Goal: Navigation & Orientation: Find specific page/section

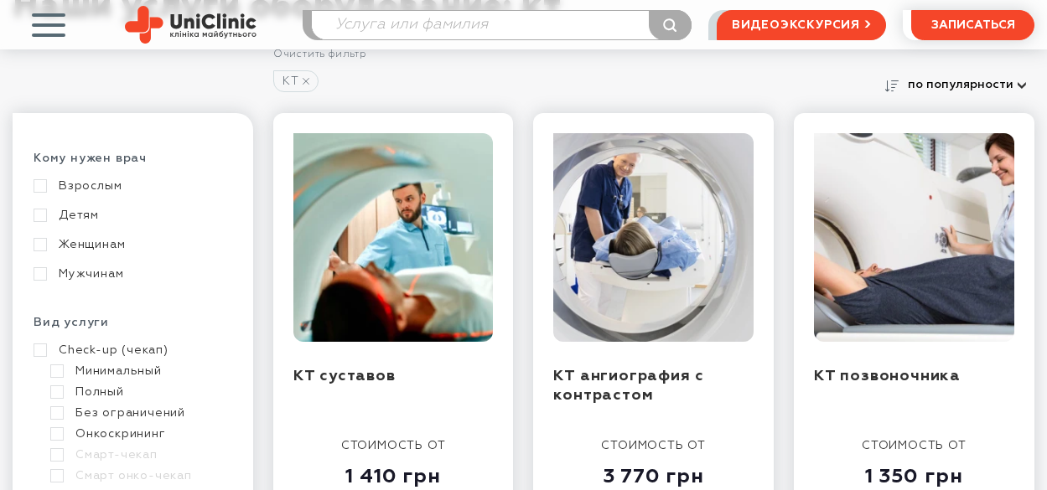
scroll to position [251, 0]
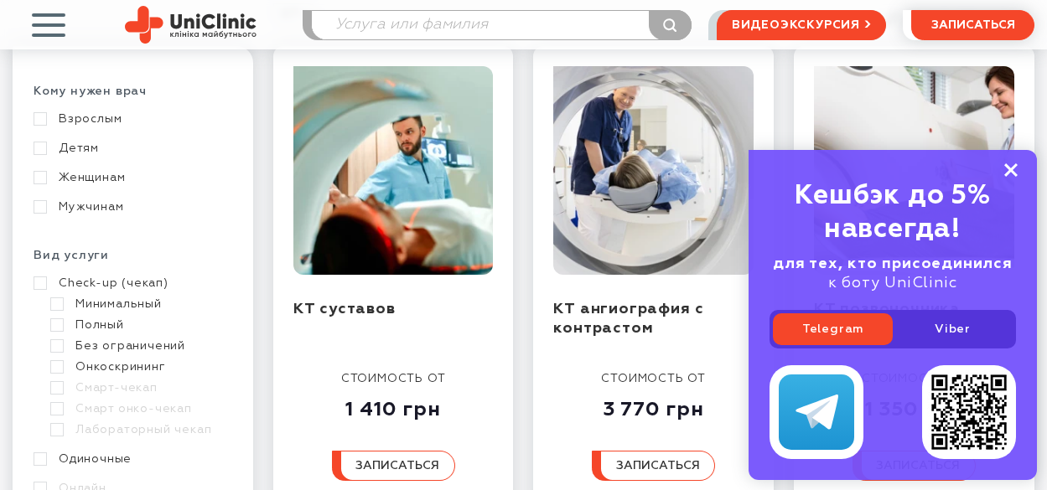
click at [1010, 168] on rect at bounding box center [1010, 169] width 13 height 13
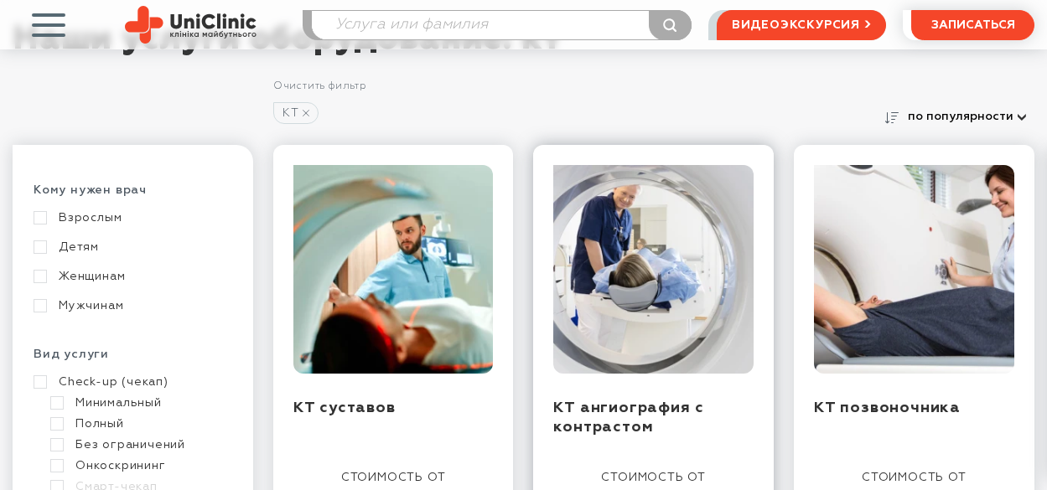
scroll to position [0, 0]
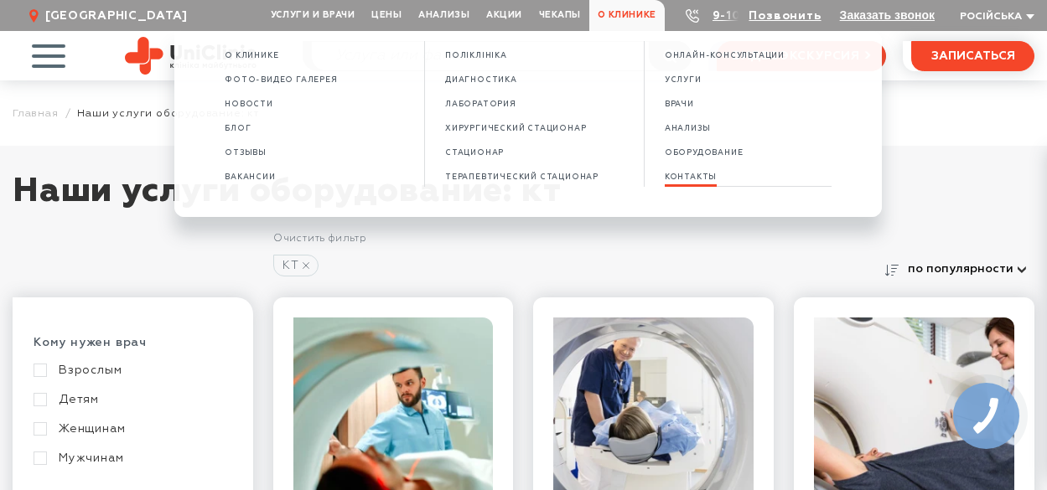
click at [695, 177] on span "КОНТАКТЫ" at bounding box center [691, 177] width 52 height 9
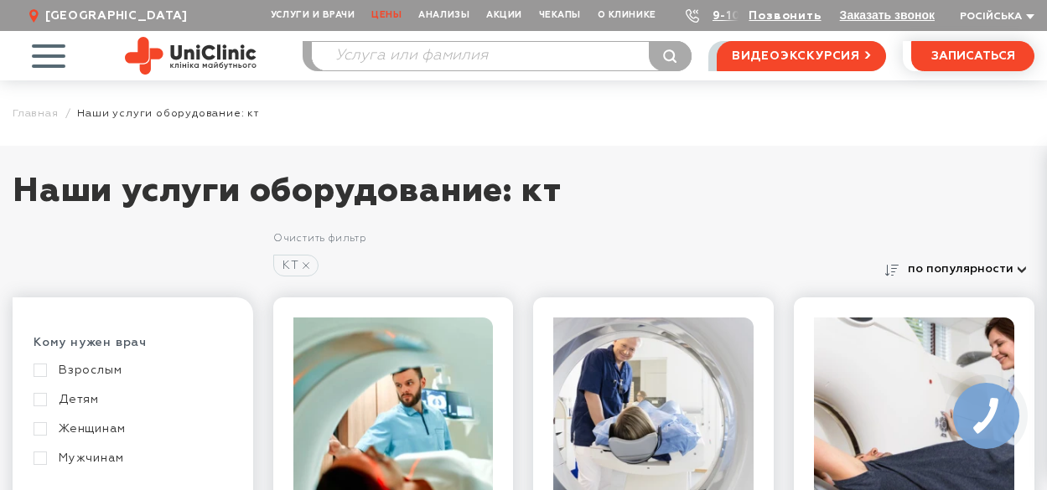
click at [393, 16] on link "Цены" at bounding box center [386, 15] width 47 height 31
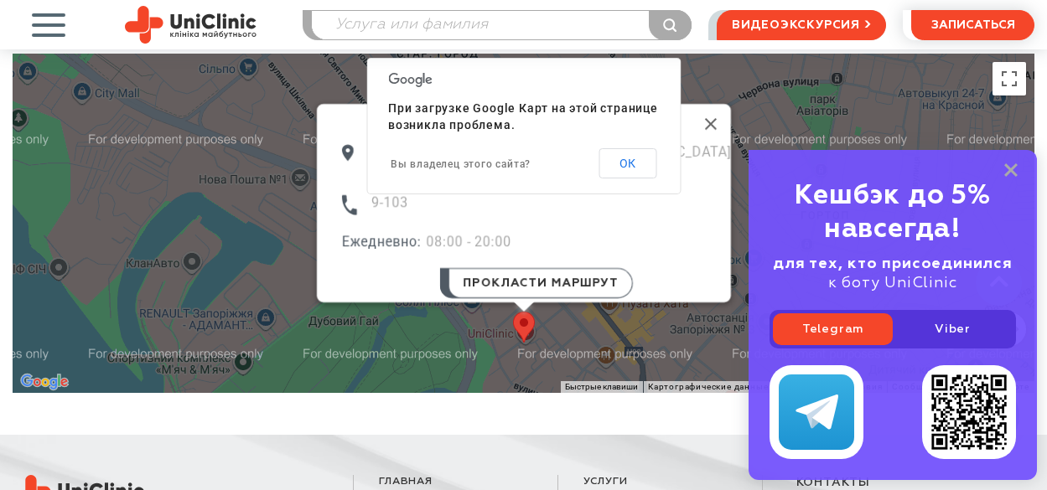
scroll to position [587, 0]
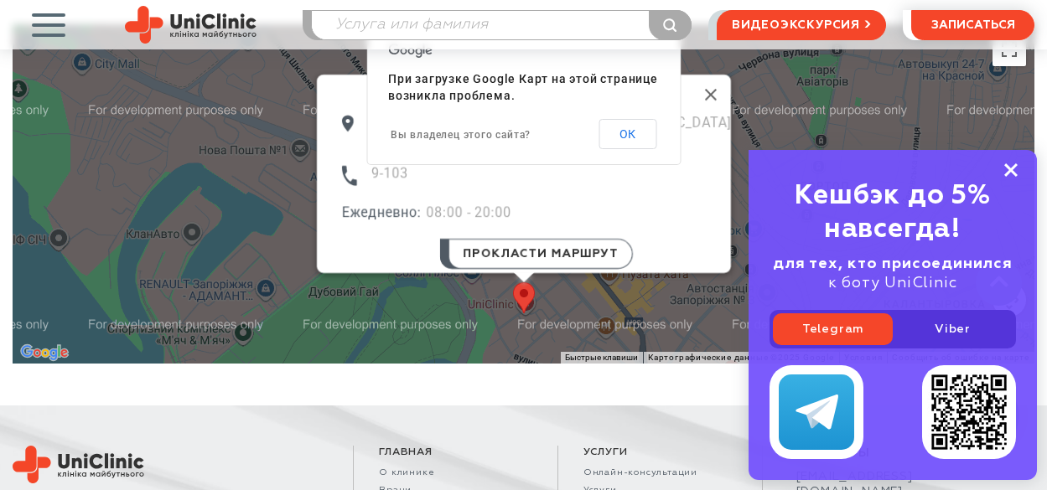
click at [1007, 174] on rect at bounding box center [1010, 169] width 13 height 13
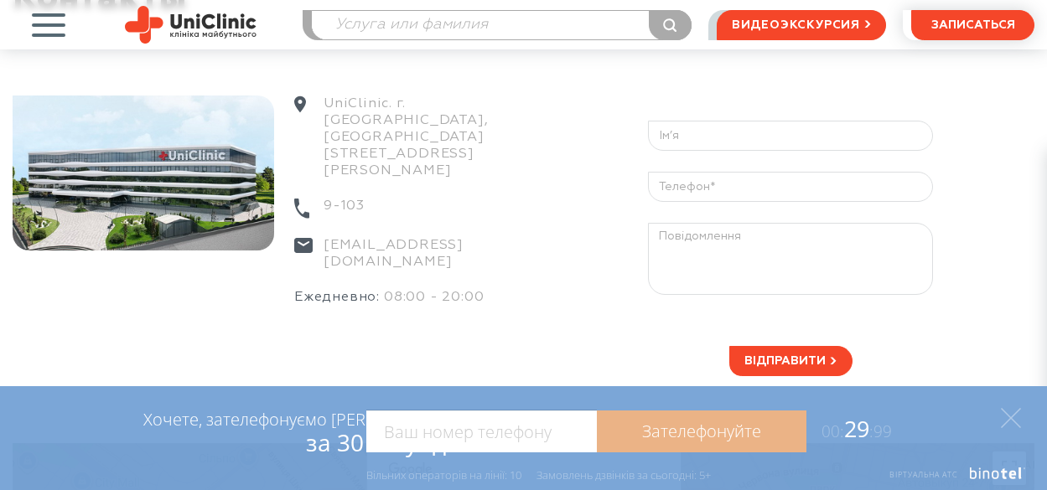
scroll to position [0, 0]
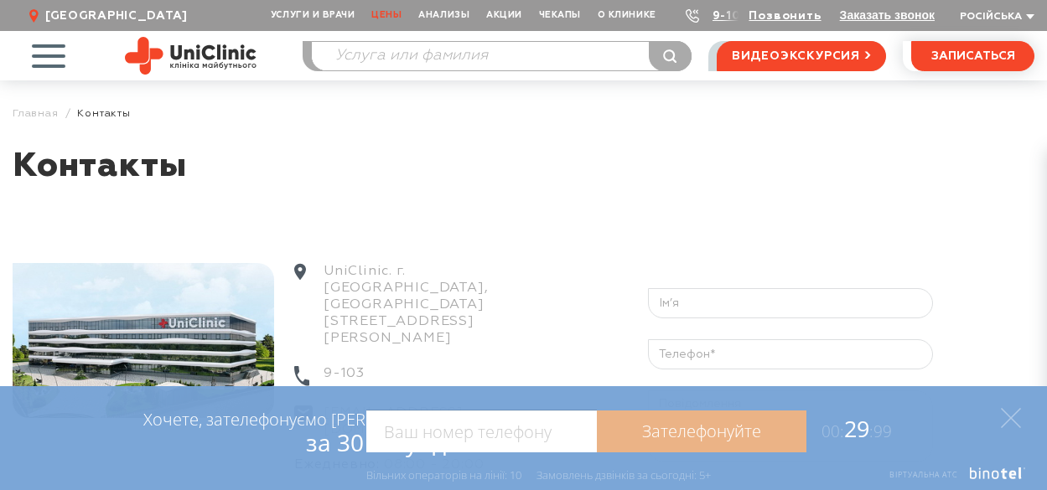
click at [381, 17] on link "Цены" at bounding box center [386, 15] width 47 height 31
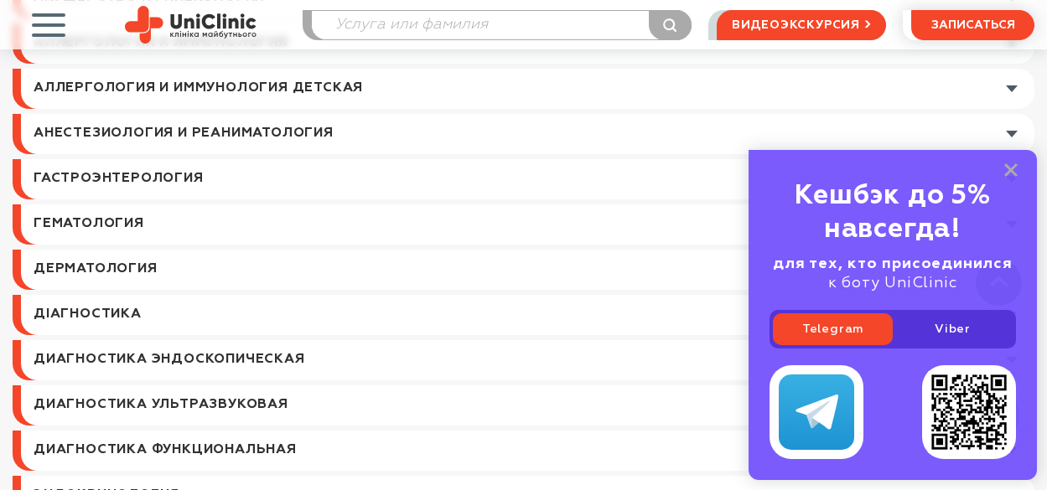
scroll to position [1006, 0]
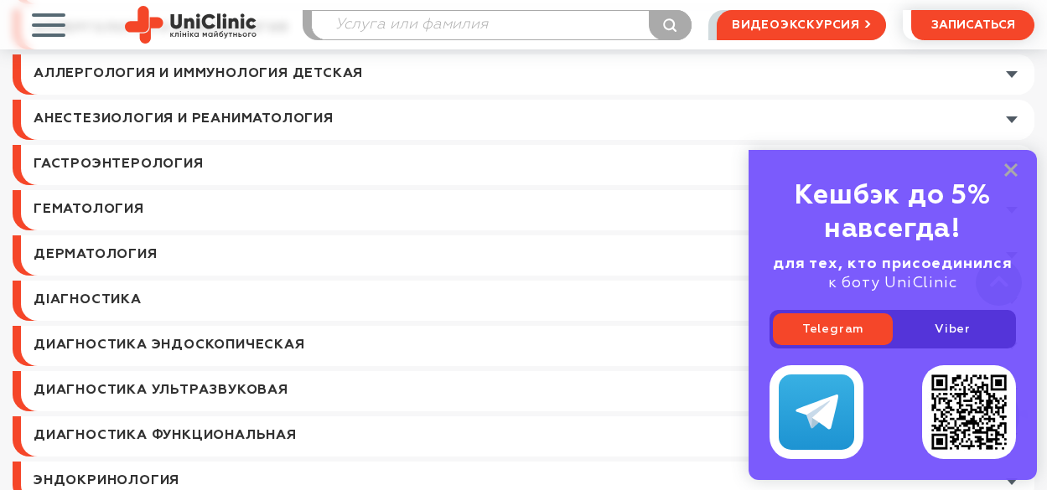
click at [112, 298] on link at bounding box center [527, 301] width 1013 height 40
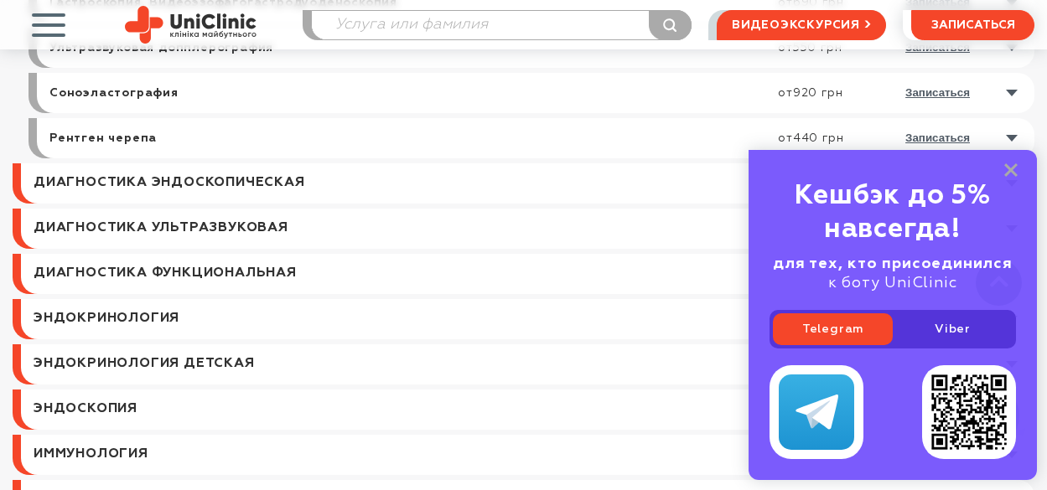
scroll to position [2849, 0]
